Goal: Navigation & Orientation: Find specific page/section

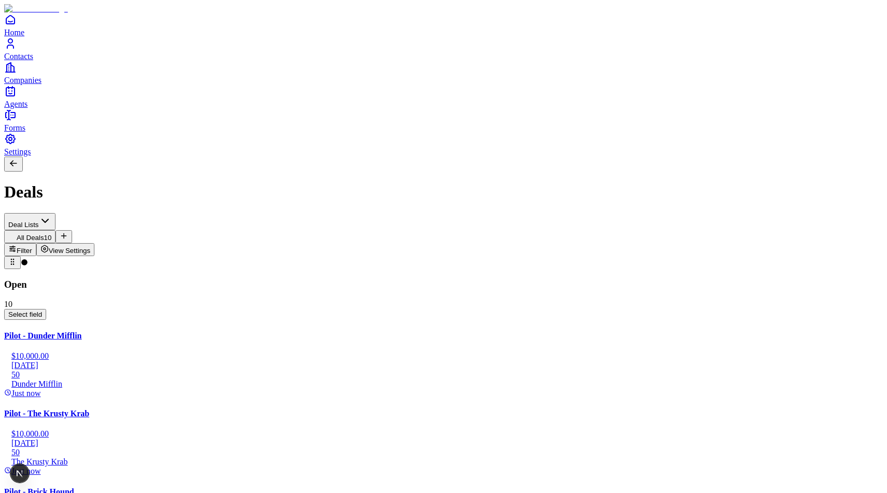
click at [91, 247] on span "View Settings" at bounding box center [70, 251] width 42 height 8
